Goal: Check status: Check status

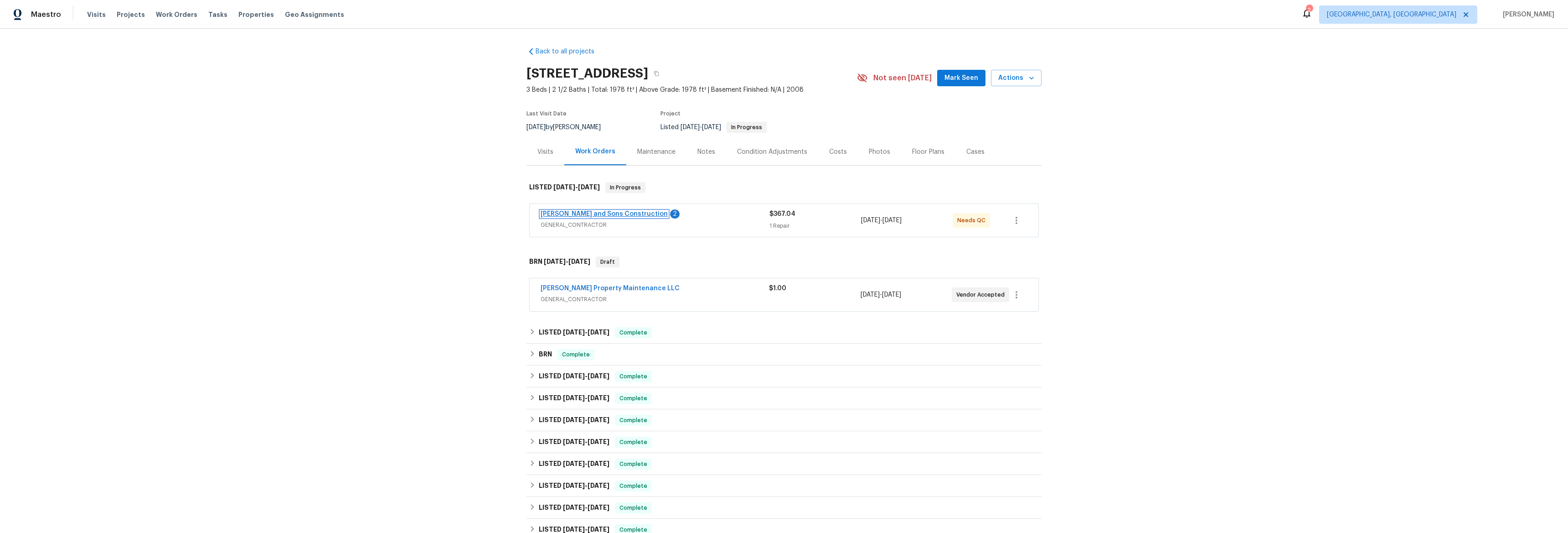
click at [554, 215] on link "[PERSON_NAME] and Sons Construction" at bounding box center [604, 213] width 127 height 6
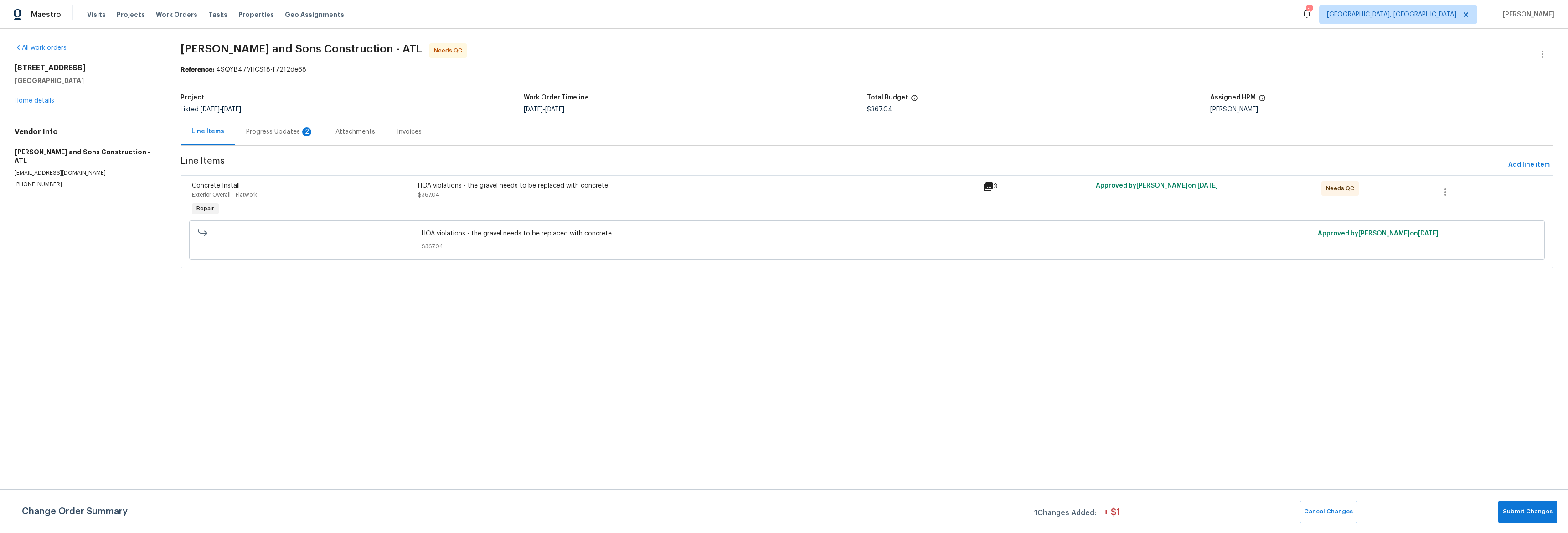
click at [289, 128] on div "Progress Updates 2" at bounding box center [280, 131] width 67 height 9
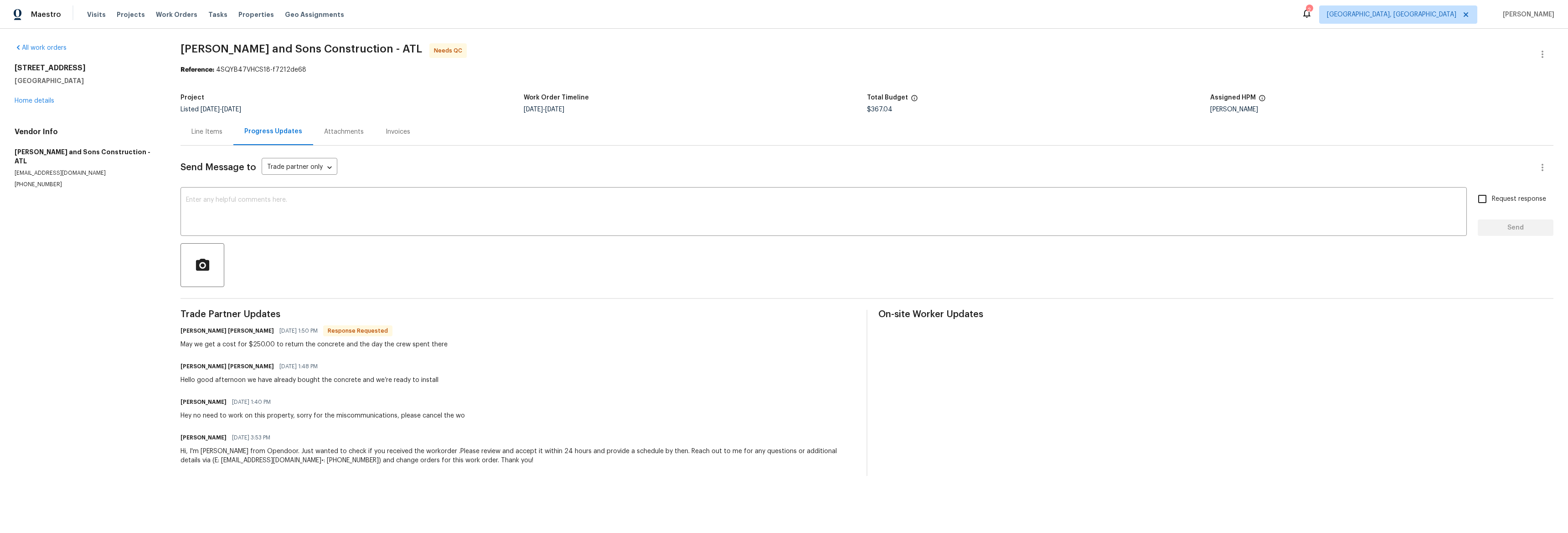
click at [42, 113] on div "All work orders [STREET_ADDRESS] Home details Vendor Info [PERSON_NAME] and Son…" at bounding box center [86, 116] width 144 height 145
click at [43, 102] on link "Home details" at bounding box center [34, 101] width 39 height 6
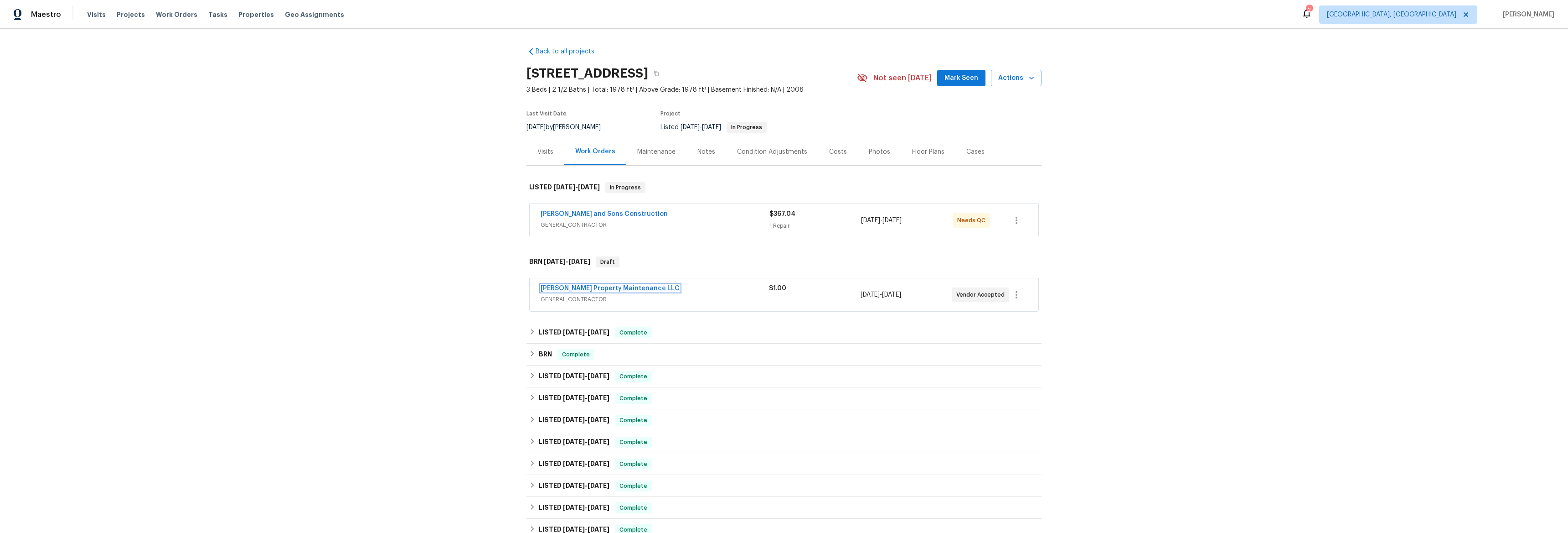
click at [569, 289] on link "[PERSON_NAME] Property Maintenance LLC" at bounding box center [610, 288] width 139 height 6
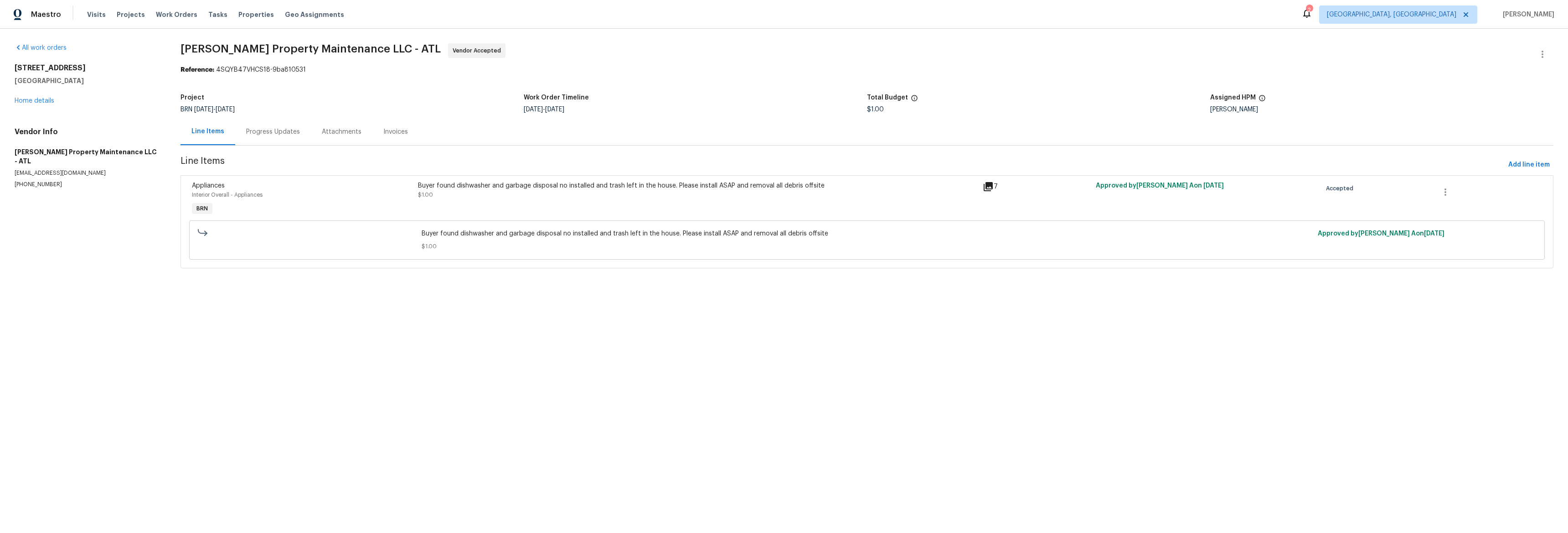
click at [261, 135] on div "Progress Updates" at bounding box center [273, 131] width 54 height 9
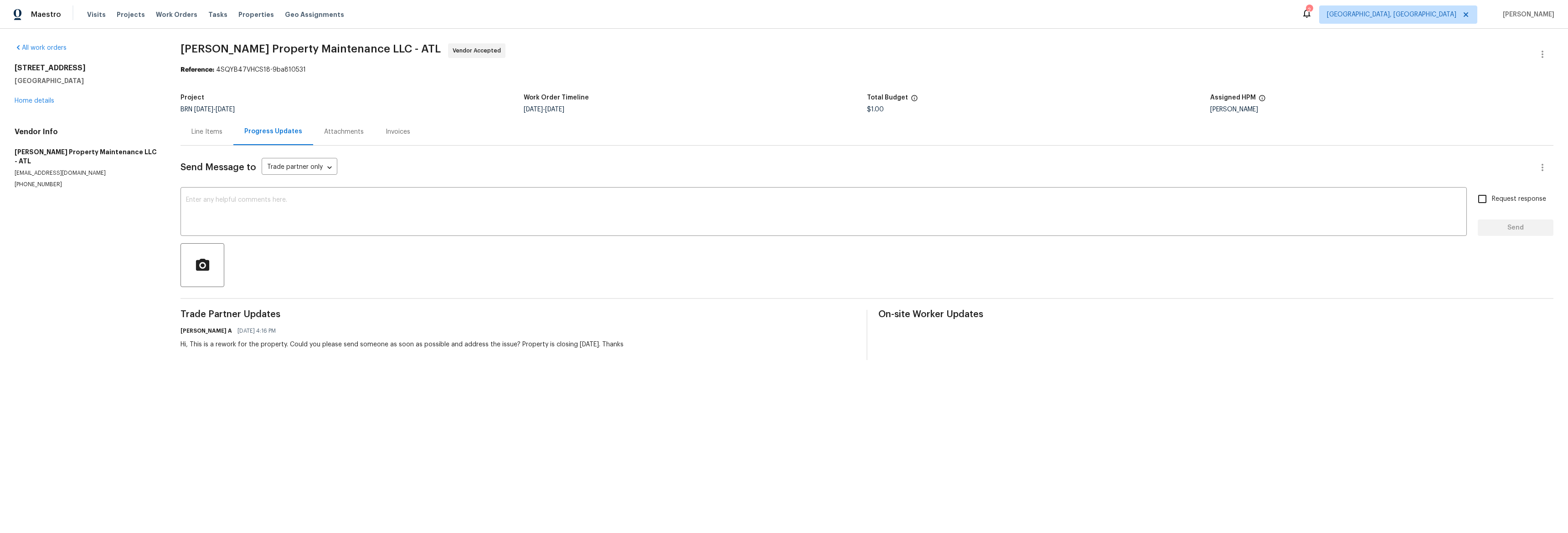
click at [48, 94] on div "[STREET_ADDRESS] Home details" at bounding box center [86, 84] width 144 height 42
click at [47, 96] on div "[STREET_ADDRESS] Home details" at bounding box center [86, 84] width 144 height 42
